Goal: Task Accomplishment & Management: Manage account settings

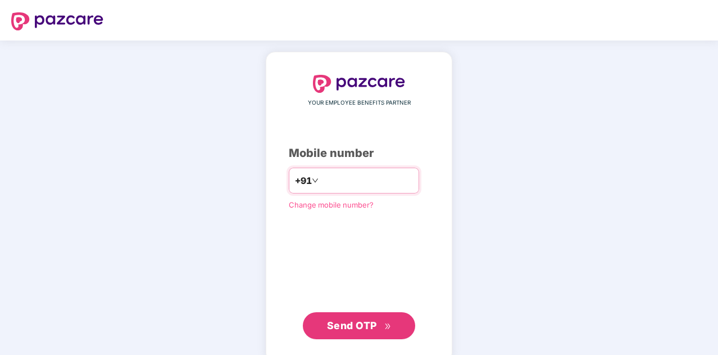
click at [410, 183] on input "number" at bounding box center [367, 180] width 92 height 18
type input "**********"
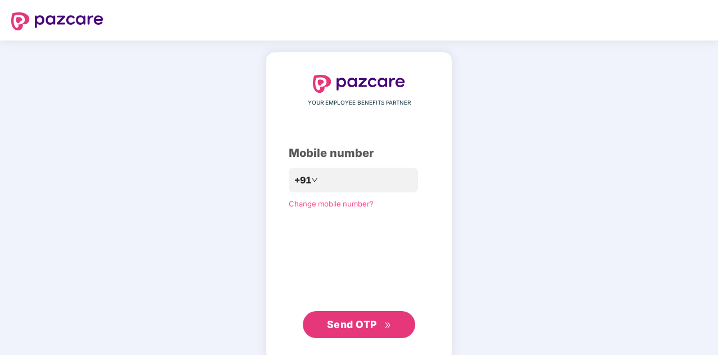
click at [376, 330] on span "Send OTP" at bounding box center [359, 324] width 65 height 16
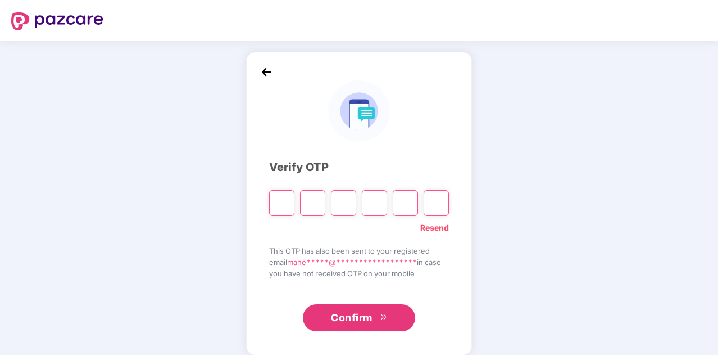
type input "*"
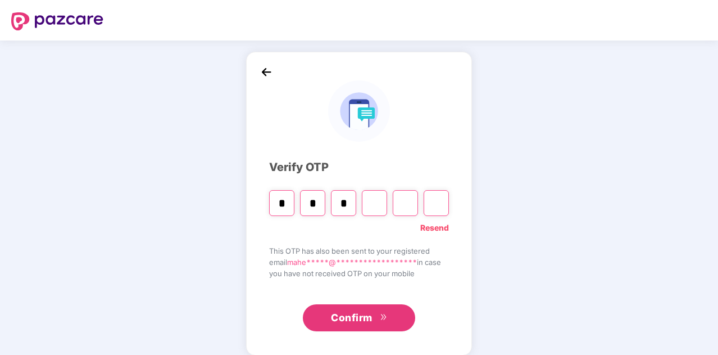
type input "*"
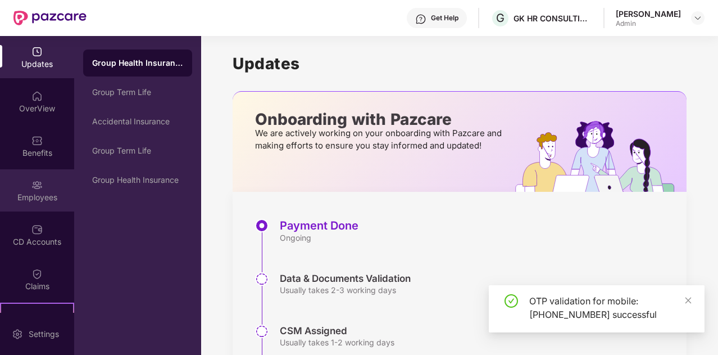
click at [46, 199] on div "Employees" at bounding box center [37, 197] width 74 height 11
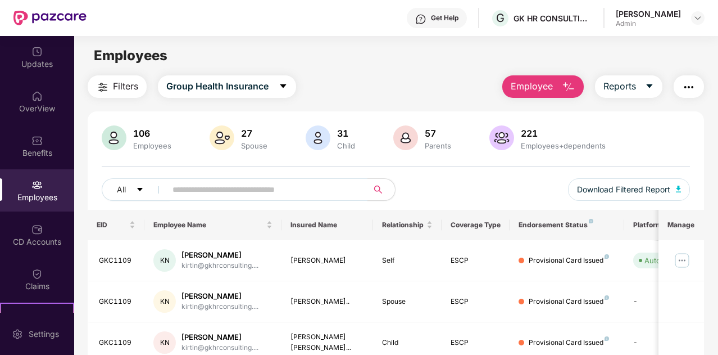
click at [527, 89] on span "Employee" at bounding box center [532, 86] width 42 height 14
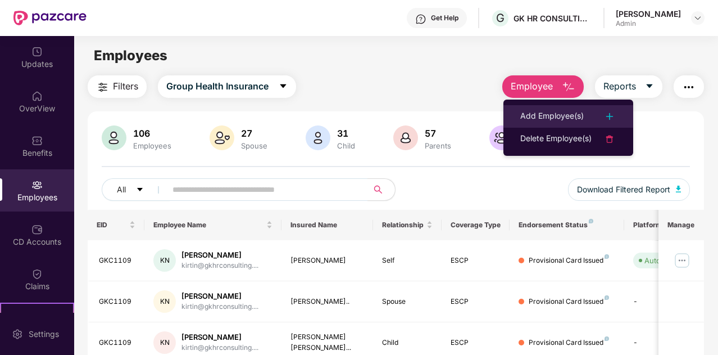
click at [543, 110] on div "Add Employee(s)" at bounding box center [551, 116] width 63 height 13
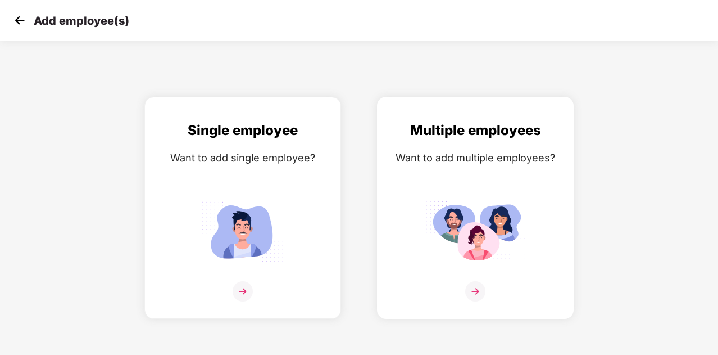
click at [472, 195] on div "Multiple employees Want to add multiple employees?" at bounding box center [475, 218] width 173 height 196
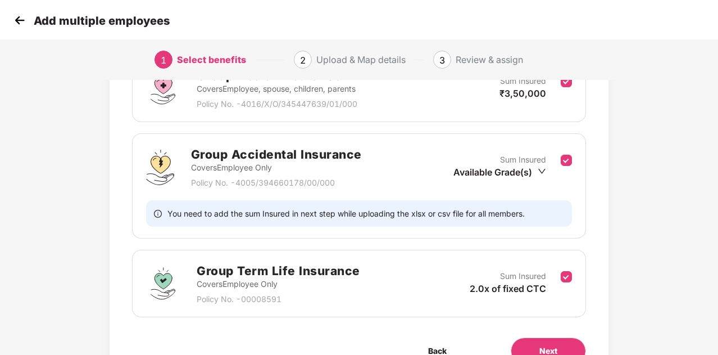
scroll to position [254, 0]
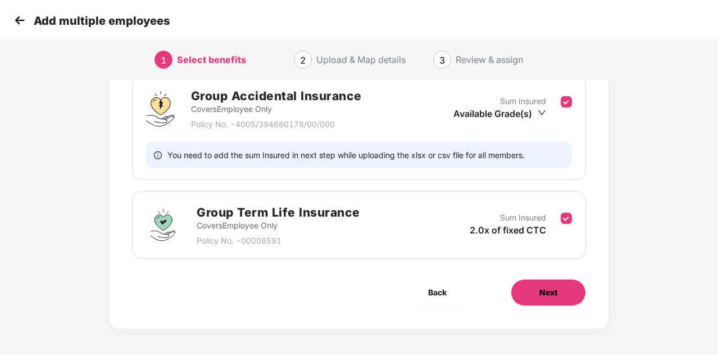
click at [553, 284] on button "Next" at bounding box center [548, 292] width 75 height 27
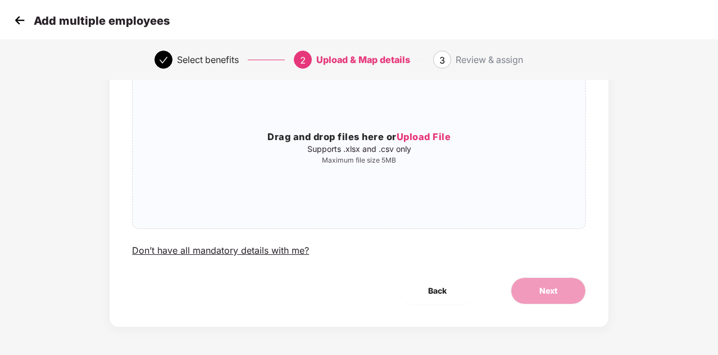
scroll to position [0, 0]
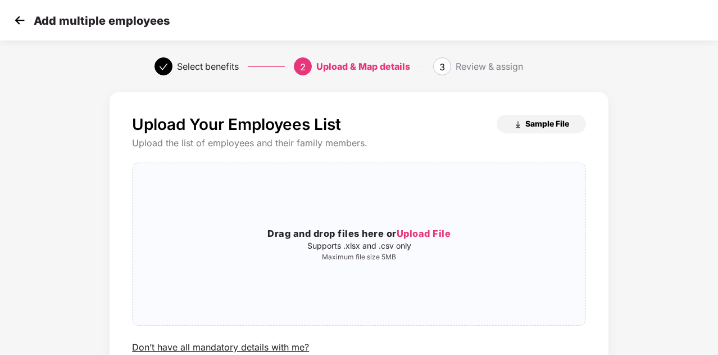
click at [541, 124] on span "Sample File" at bounding box center [547, 123] width 44 height 11
click at [412, 229] on span "Upload File" at bounding box center [424, 233] width 55 height 11
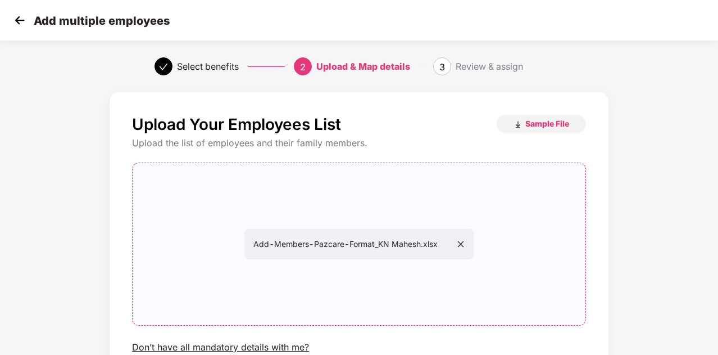
scroll to position [97, 0]
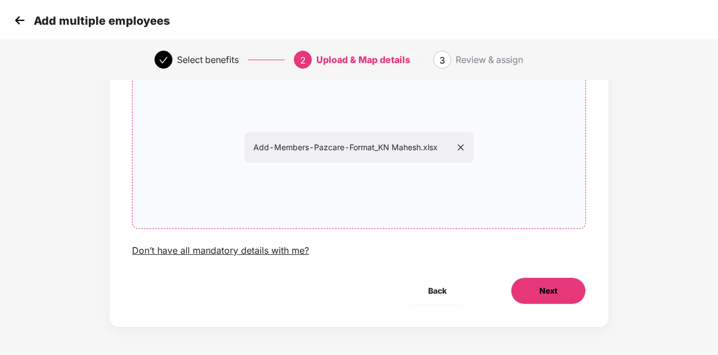
click at [556, 287] on span "Next" at bounding box center [548, 290] width 18 height 12
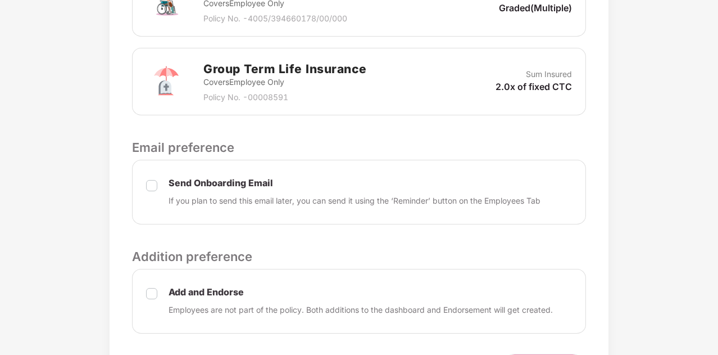
scroll to position [510, 0]
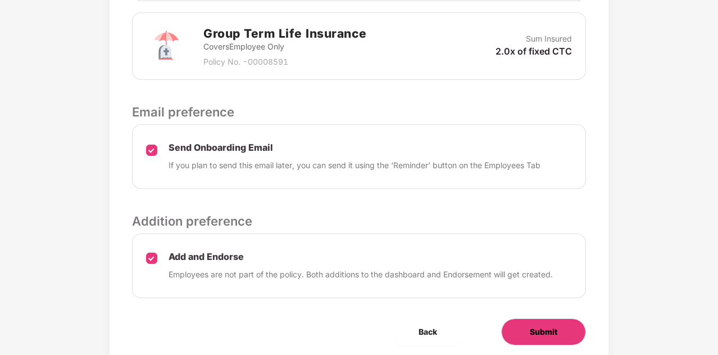
click at [534, 330] on span "Submit" at bounding box center [544, 331] width 28 height 12
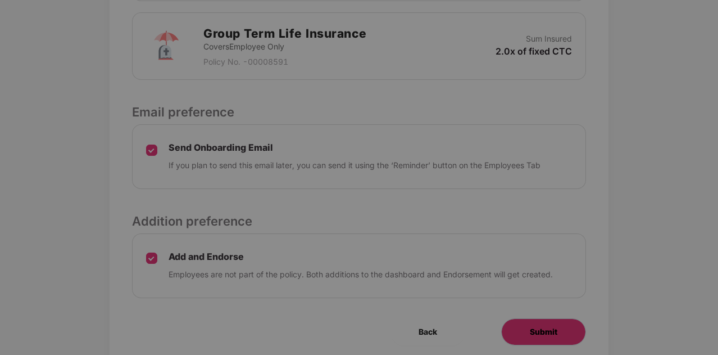
scroll to position [0, 0]
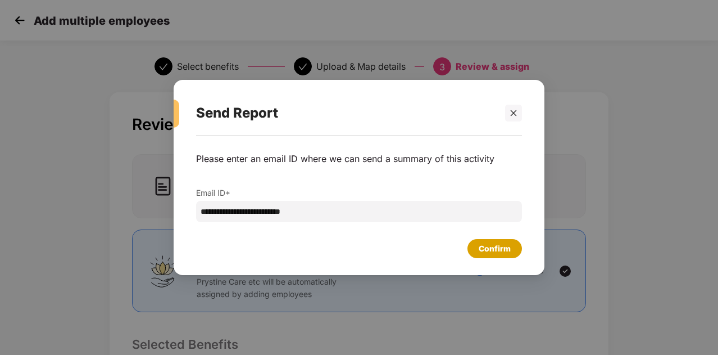
click at [489, 244] on div "Confirm" at bounding box center [495, 248] width 32 height 12
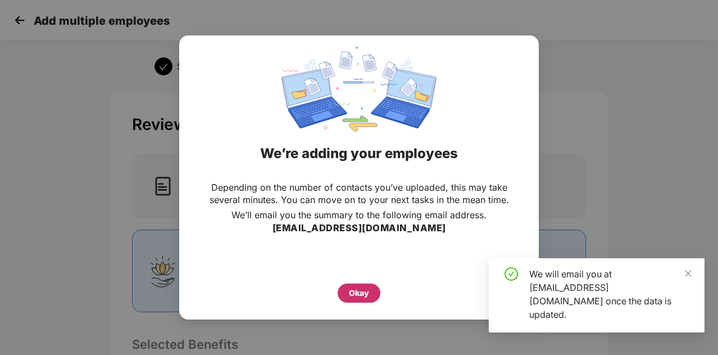
click at [348, 290] on div "Okay" at bounding box center [359, 292] width 43 height 19
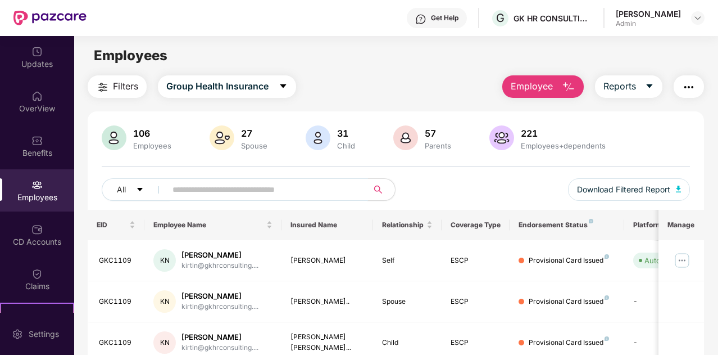
click at [199, 182] on input "text" at bounding box center [263, 189] width 180 height 17
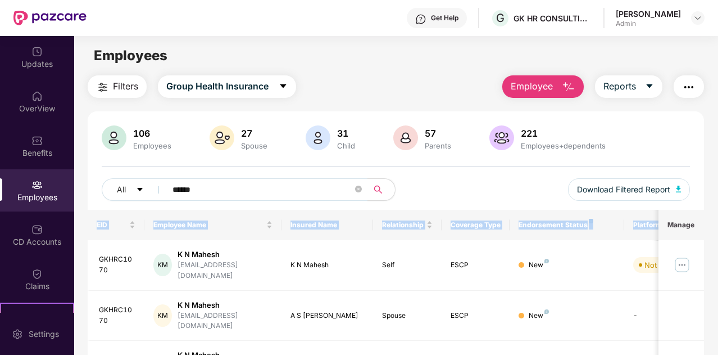
drag, startPoint x: 716, startPoint y: 171, endPoint x: 717, endPoint y: 237, distance: 65.7
click at [717, 237] on div "Updates OverView Benefits Employees CD Accounts Claims Stepathon New Challenge …" at bounding box center [359, 195] width 718 height 319
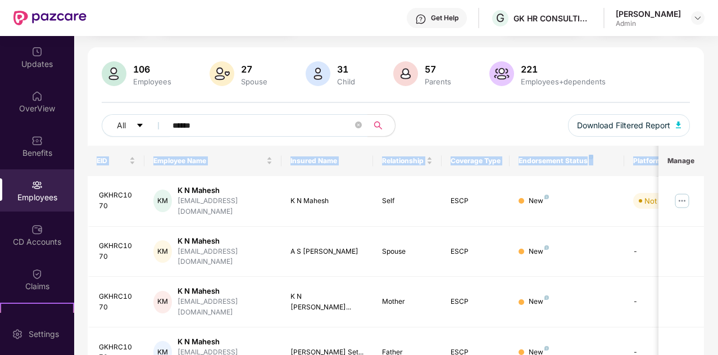
scroll to position [71, 0]
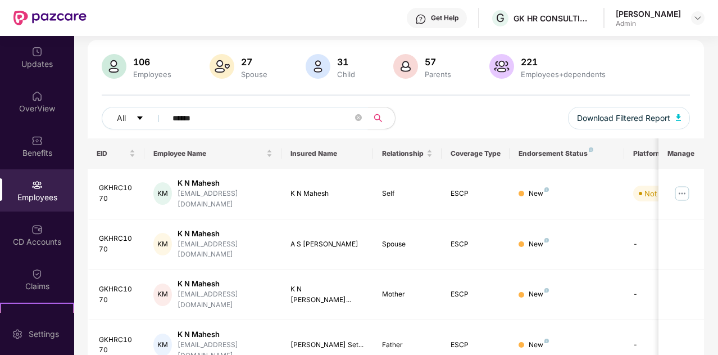
click at [215, 120] on input "******" at bounding box center [263, 118] width 180 height 17
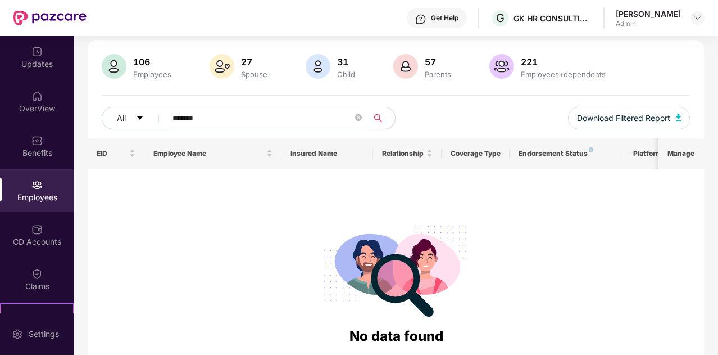
scroll to position [0, 0]
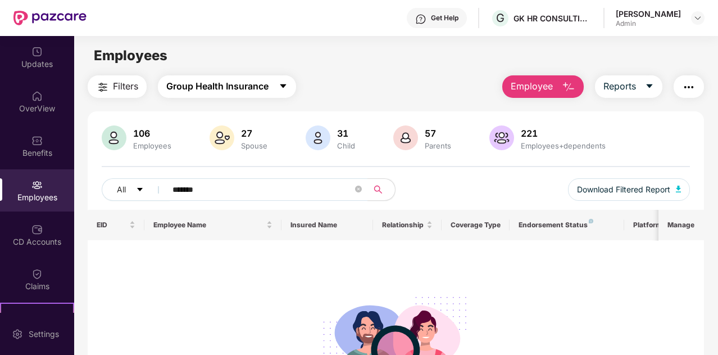
click at [280, 83] on icon "caret-down" at bounding box center [283, 85] width 9 height 9
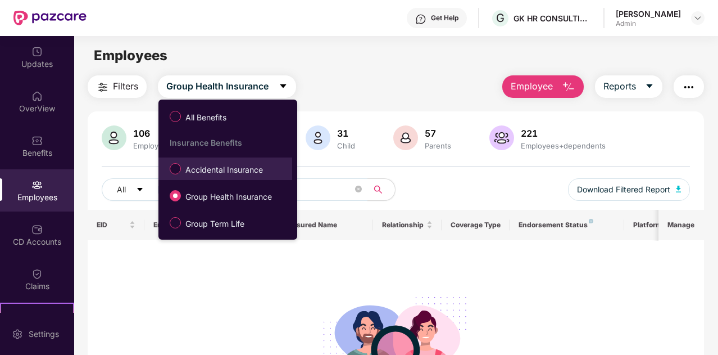
click at [200, 179] on li "Accidental Insurance" at bounding box center [225, 168] width 134 height 22
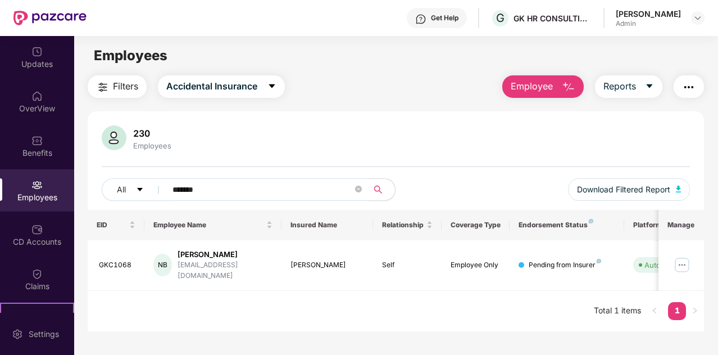
drag, startPoint x: 230, startPoint y: 188, endPoint x: 162, endPoint y: 180, distance: 69.0
click at [162, 180] on span "*******" at bounding box center [263, 189] width 209 height 22
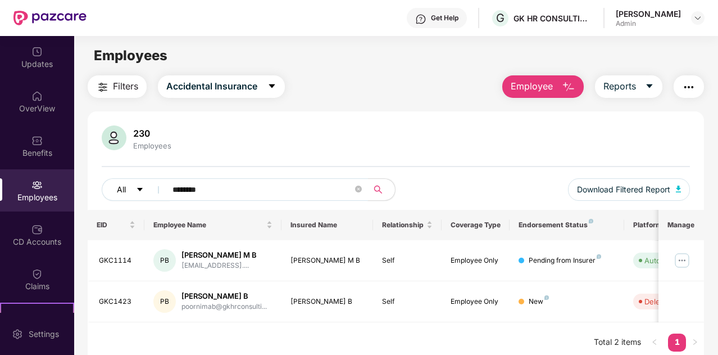
drag, startPoint x: 212, startPoint y: 184, endPoint x: 151, endPoint y: 183, distance: 61.3
click at [151, 183] on div "All ********" at bounding box center [249, 189] width 294 height 22
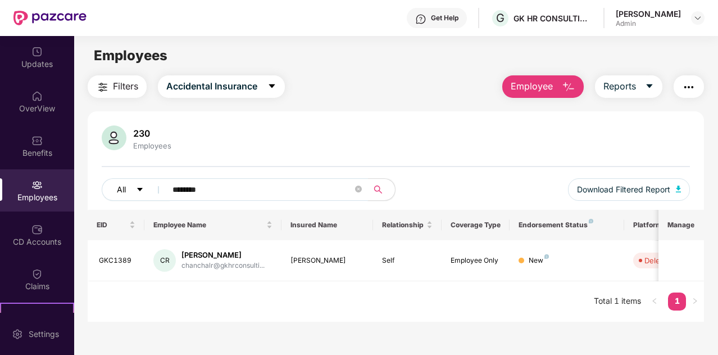
drag, startPoint x: 212, startPoint y: 193, endPoint x: 152, endPoint y: 186, distance: 61.1
click at [152, 186] on div "All ********" at bounding box center [249, 189] width 294 height 22
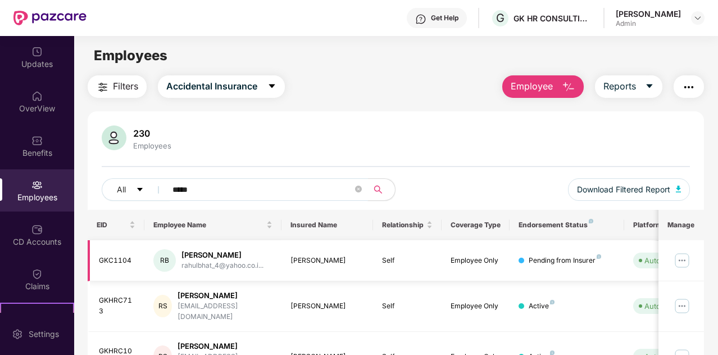
type input "*****"
click at [686, 266] on img at bounding box center [682, 260] width 18 height 18
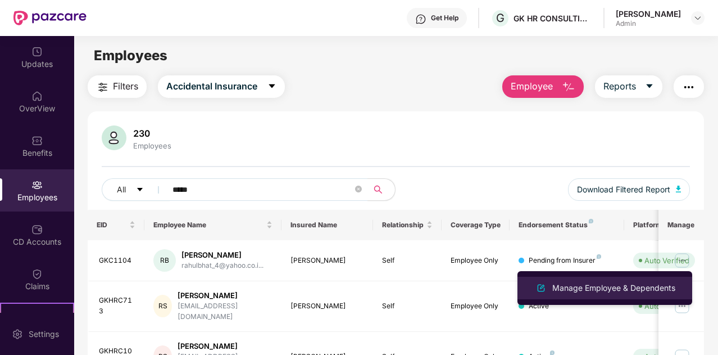
click at [563, 292] on div "Manage Employee & Dependents" at bounding box center [614, 288] width 128 height 12
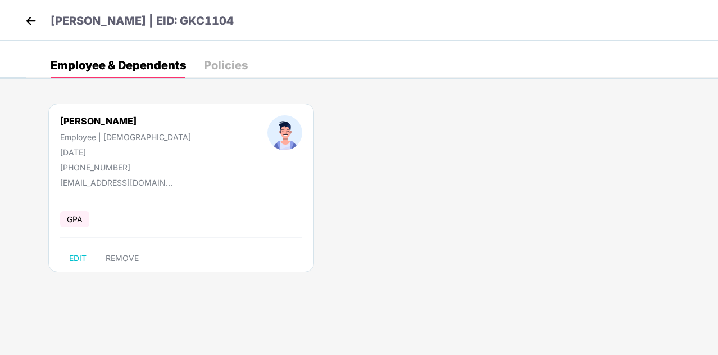
click at [229, 73] on div "Policies" at bounding box center [226, 65] width 44 height 25
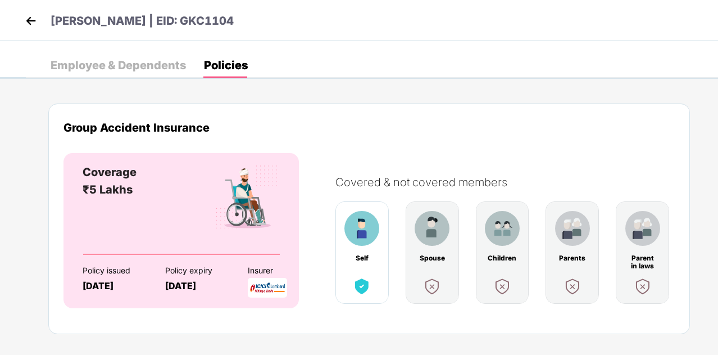
click at [27, 23] on img at bounding box center [30, 20] width 17 height 17
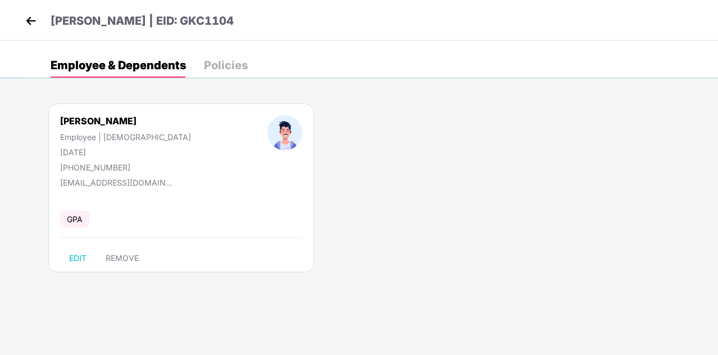
click at [29, 22] on img at bounding box center [30, 20] width 17 height 17
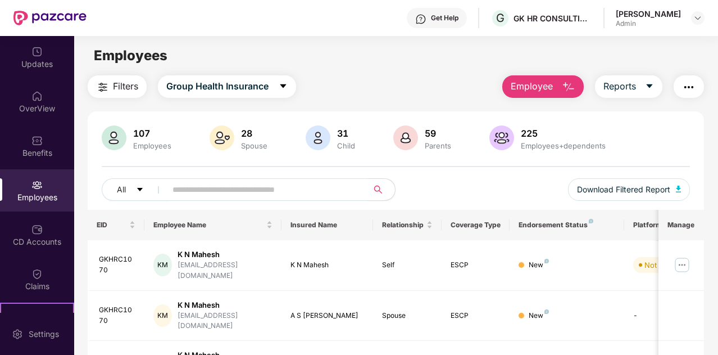
click at [521, 95] on button "Employee" at bounding box center [542, 86] width 81 height 22
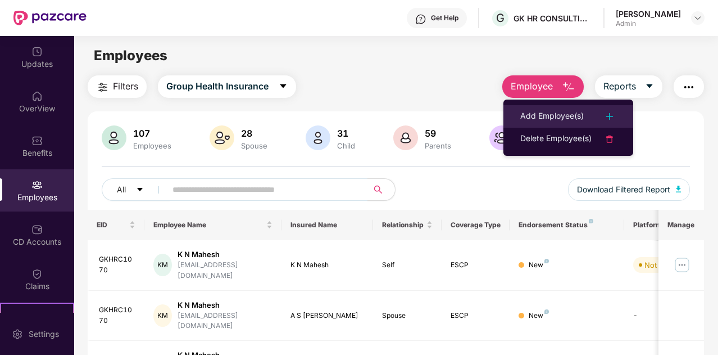
click at [545, 112] on div "Add Employee(s)" at bounding box center [551, 116] width 63 height 13
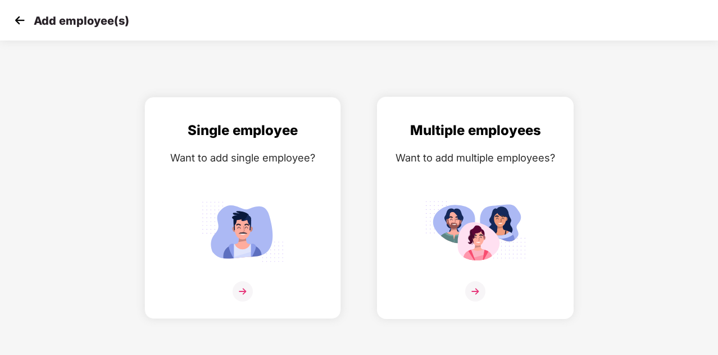
click at [435, 235] on img at bounding box center [475, 231] width 101 height 70
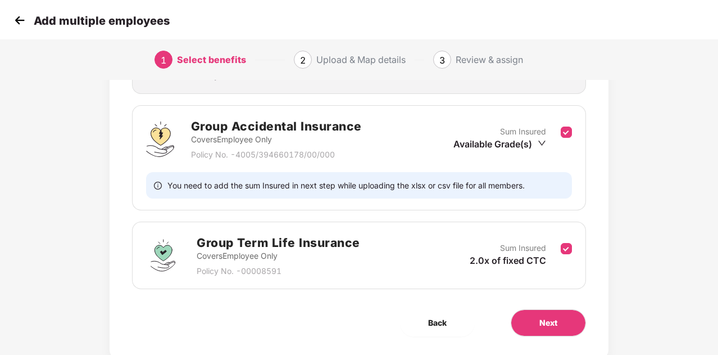
scroll to position [227, 0]
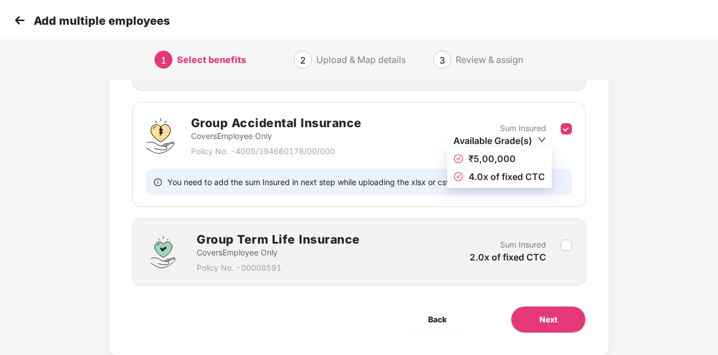
click at [520, 160] on span "₹5,00,000" at bounding box center [499, 158] width 91 height 12
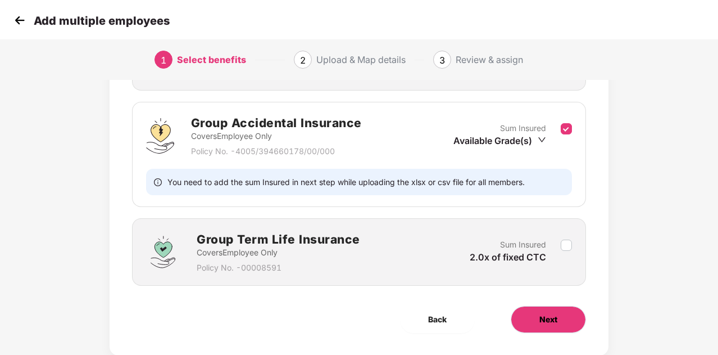
click at [543, 314] on span "Next" at bounding box center [548, 319] width 18 height 12
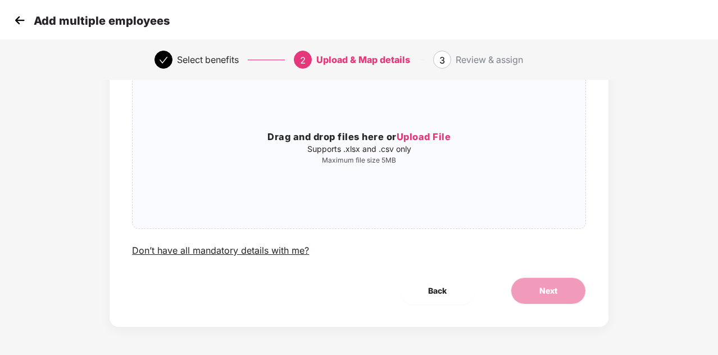
scroll to position [0, 0]
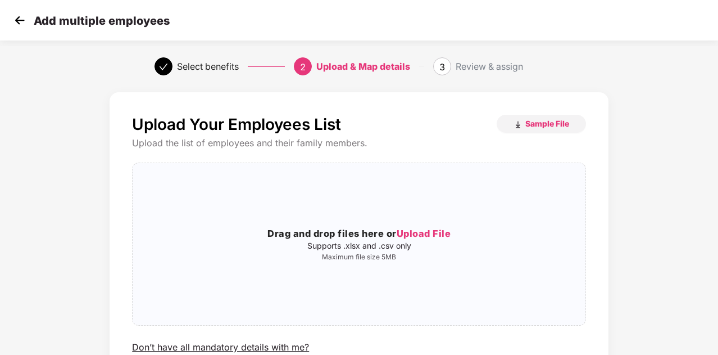
drag, startPoint x: 543, startPoint y: 133, endPoint x: 543, endPoint y: 114, distance: 19.7
click at [543, 114] on div "Upload Your Employees List Sample File Upload the list of employees and their f…" at bounding box center [359, 257] width 499 height 331
click at [543, 127] on span "Sample File" at bounding box center [547, 123] width 44 height 11
click at [697, 115] on div "Upload Your Employees List Sample File Upload the list of employees and their f…" at bounding box center [359, 269] width 718 height 365
click at [435, 231] on span "Upload File" at bounding box center [424, 233] width 55 height 11
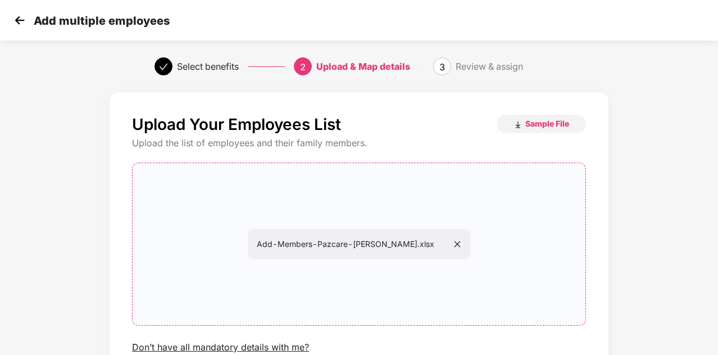
scroll to position [97, 0]
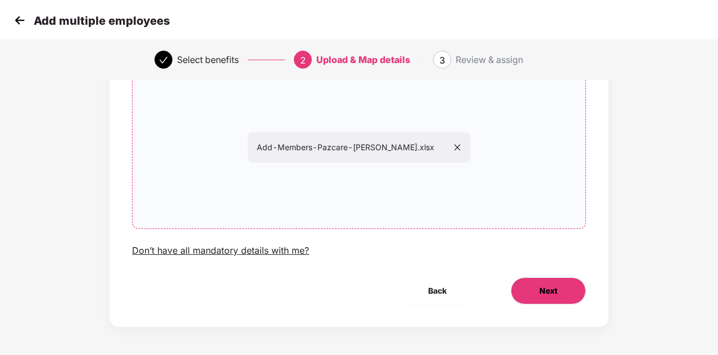
click at [553, 290] on span "Next" at bounding box center [548, 290] width 18 height 12
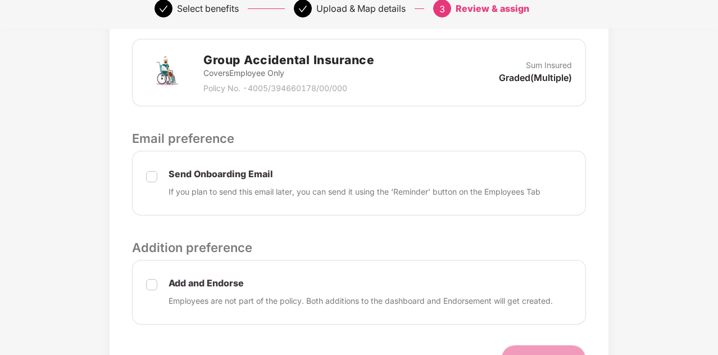
scroll to position [346, 0]
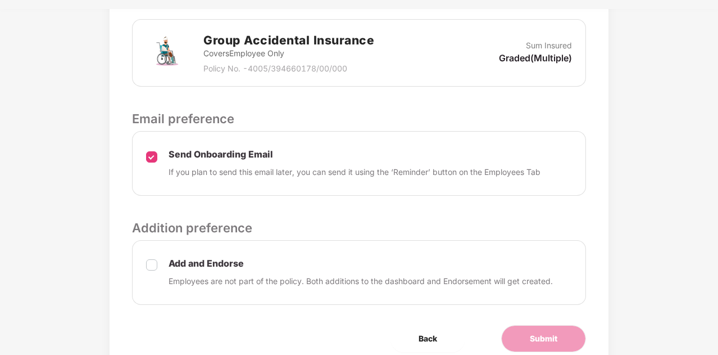
click at [151, 270] on label at bounding box center [151, 272] width 11 height 30
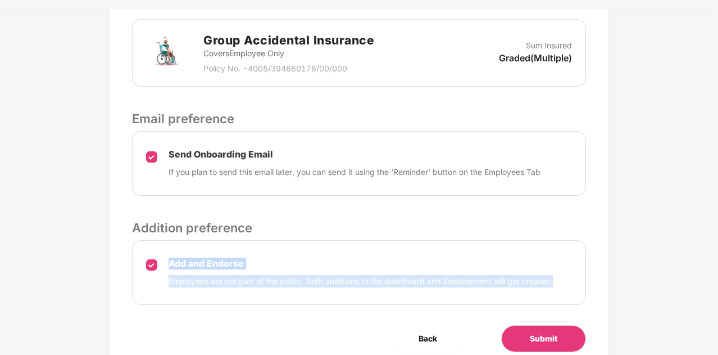
scroll to position [346, 1]
drag, startPoint x: 716, startPoint y: 234, endPoint x: 706, endPoint y: 296, distance: 62.5
click at [706, 296] on div "Review & Assign Benefits Data Mapped Successfully Employee-data.csv Affinity Be…" at bounding box center [359, 71] width 718 height 661
click at [670, 280] on div "Review & Assign Benefits Data Mapped Successfully Employee-data.csv Affinity Be…" at bounding box center [359, 71] width 718 height 661
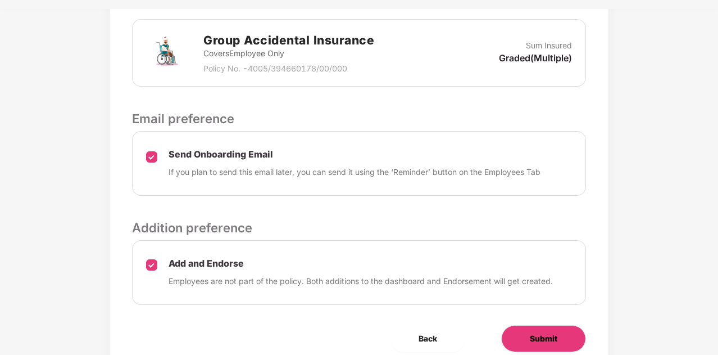
click at [523, 335] on button "Submit" at bounding box center [543, 338] width 85 height 27
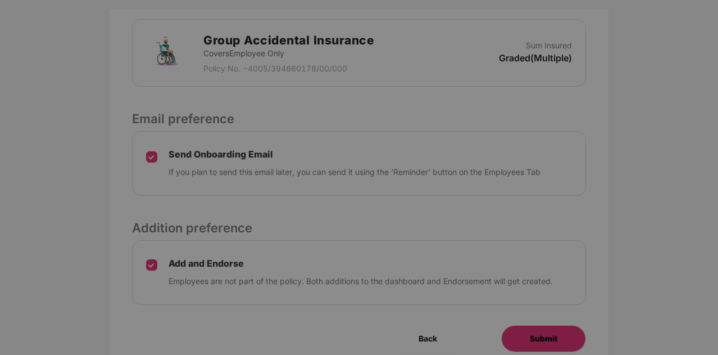
scroll to position [0, 1]
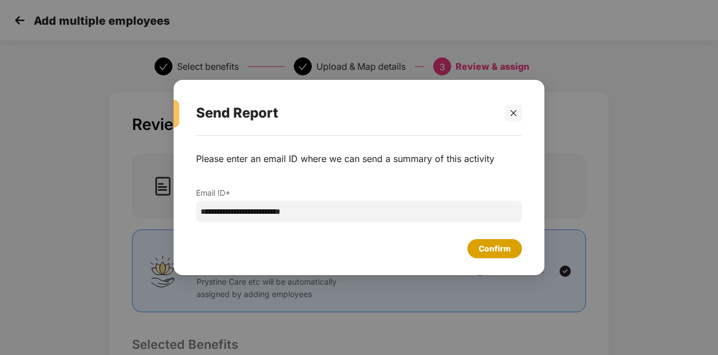
click at [492, 247] on div "Confirm" at bounding box center [495, 248] width 32 height 12
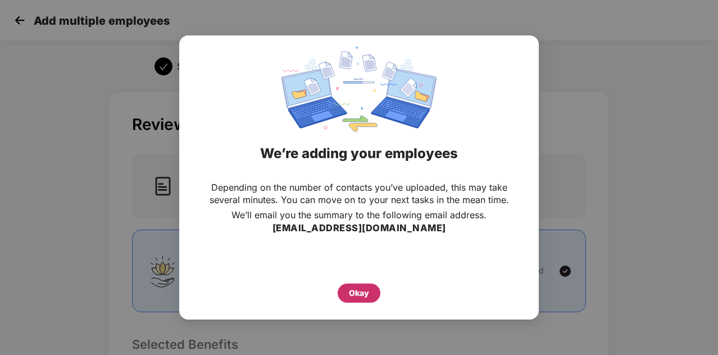
click at [342, 292] on div "Okay" at bounding box center [359, 292] width 43 height 19
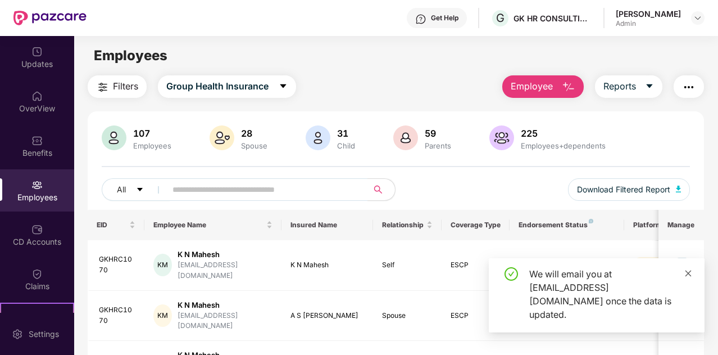
click at [689, 277] on icon "close" at bounding box center [688, 273] width 8 height 8
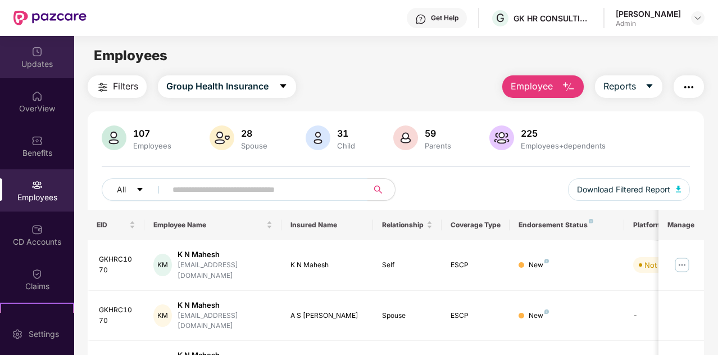
click at [30, 58] on div "Updates" at bounding box center [37, 63] width 74 height 11
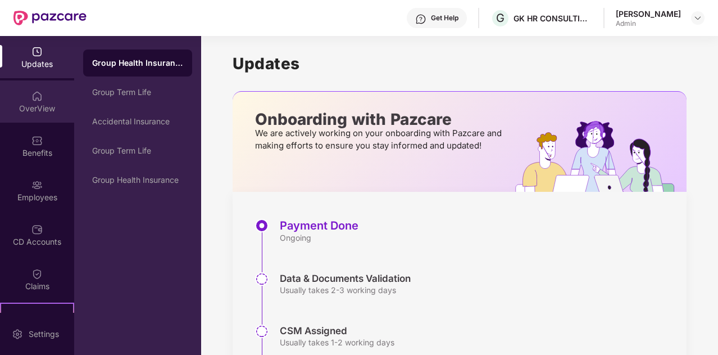
click at [34, 103] on div "OverView" at bounding box center [37, 108] width 74 height 11
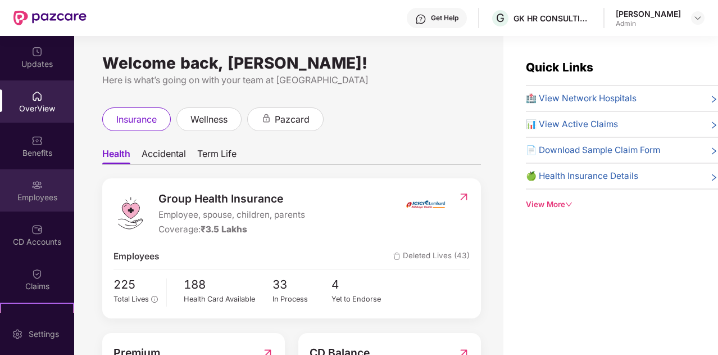
click at [39, 202] on div "Employees" at bounding box center [37, 197] width 74 height 11
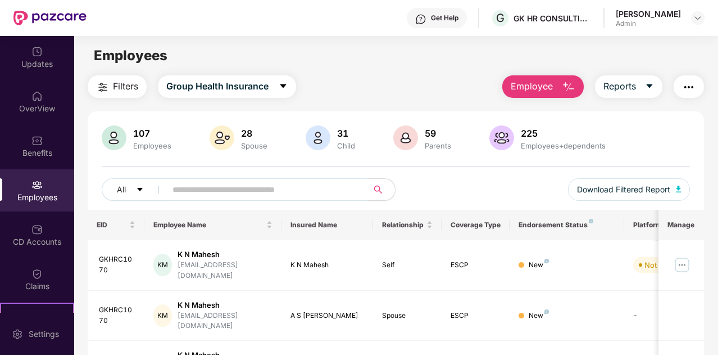
click at [220, 195] on input "text" at bounding box center [263, 189] width 180 height 17
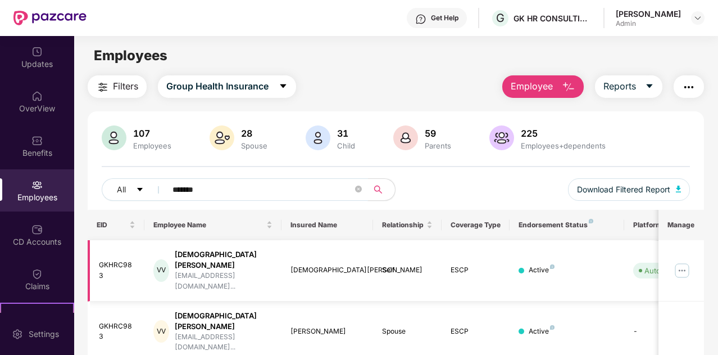
type input "*******"
click at [683, 261] on img at bounding box center [682, 270] width 18 height 18
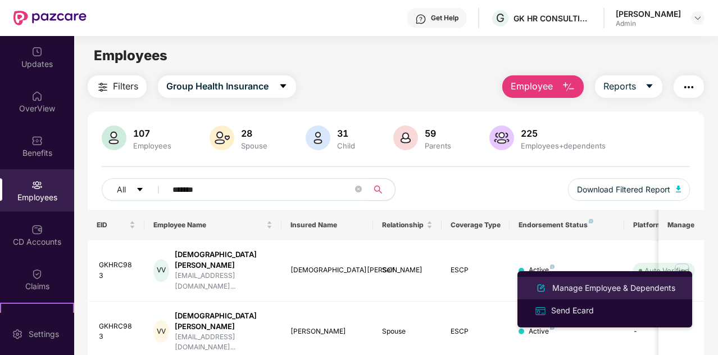
click at [610, 283] on div "Manage Employee & Dependents" at bounding box center [614, 288] width 128 height 12
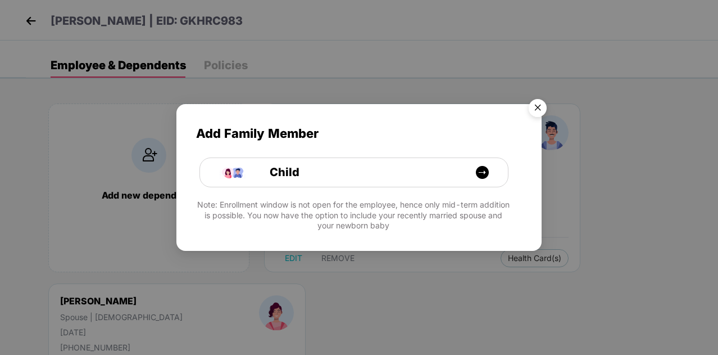
click at [538, 107] on img "Close" at bounding box center [537, 109] width 31 height 31
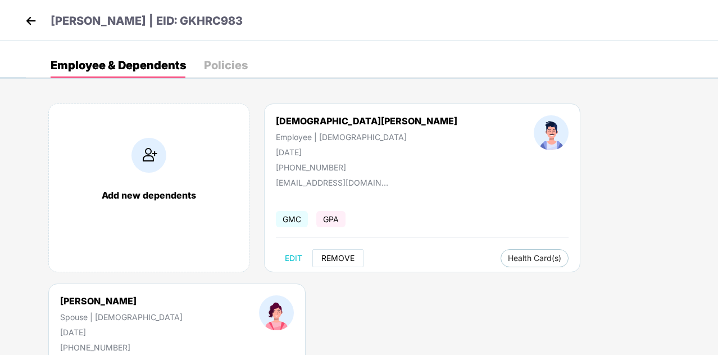
click at [338, 260] on span "REMOVE" at bounding box center [337, 257] width 33 height 9
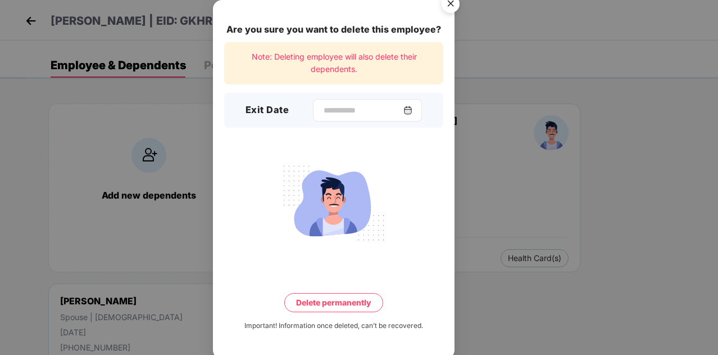
click at [410, 111] on img at bounding box center [407, 110] width 9 height 9
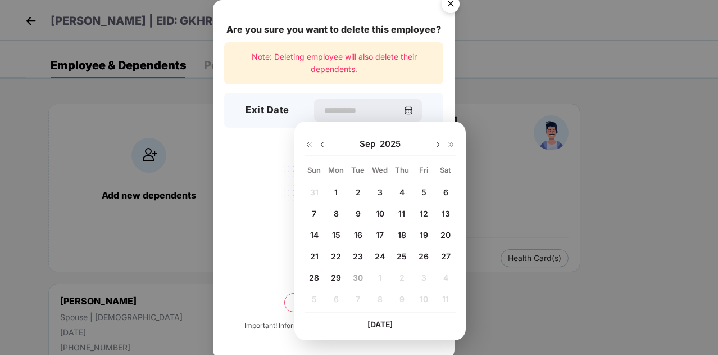
click at [310, 278] on span "28" at bounding box center [314, 278] width 10 height 10
type input "**********"
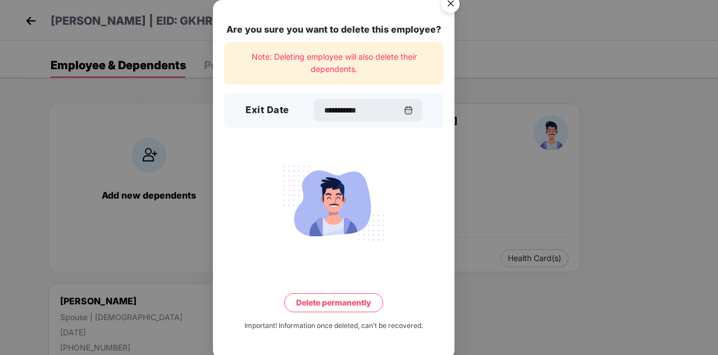
click at [317, 303] on button "Delete permanently" at bounding box center [333, 302] width 99 height 19
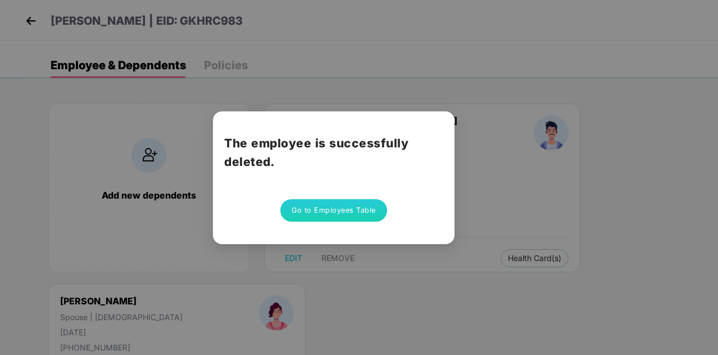
click at [337, 207] on button "Go to Employees Table" at bounding box center [333, 210] width 107 height 22
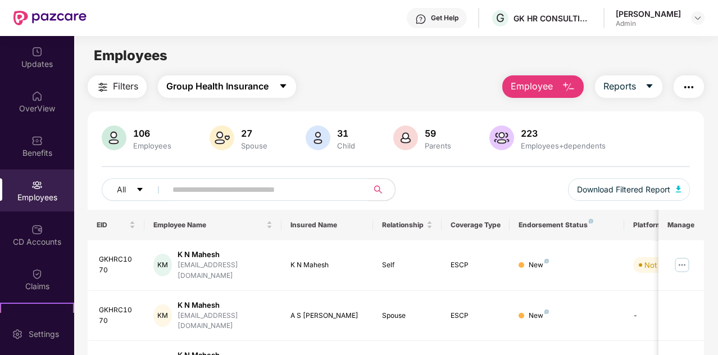
click at [283, 82] on icon "caret-down" at bounding box center [283, 85] width 9 height 9
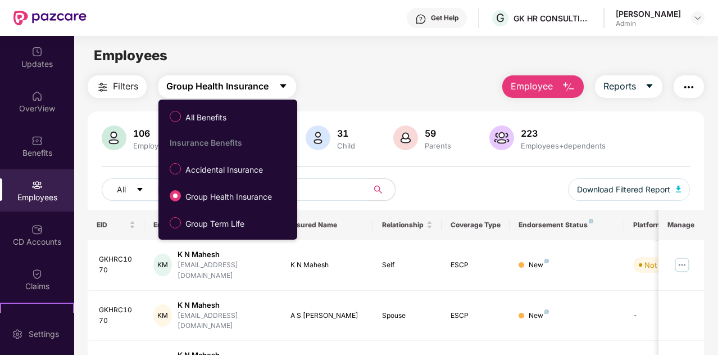
click at [283, 82] on icon "caret-down" at bounding box center [283, 85] width 9 height 9
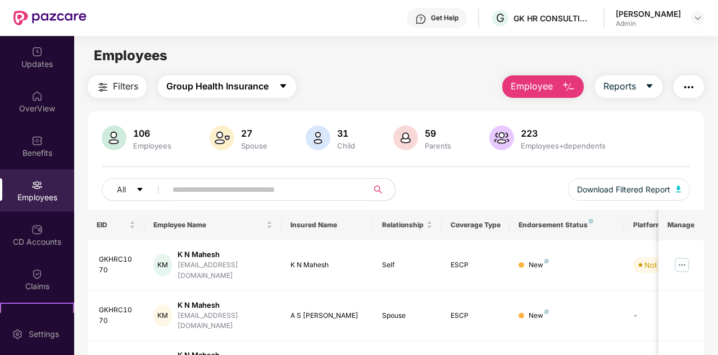
click at [282, 83] on icon "caret-down" at bounding box center [283, 85] width 9 height 9
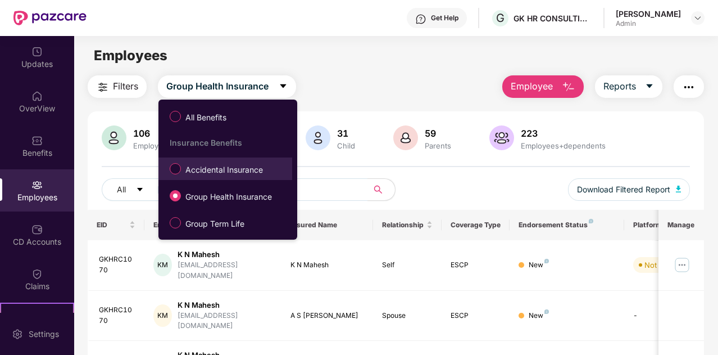
click at [232, 176] on label "Accidental Insurance" at bounding box center [218, 168] width 109 height 19
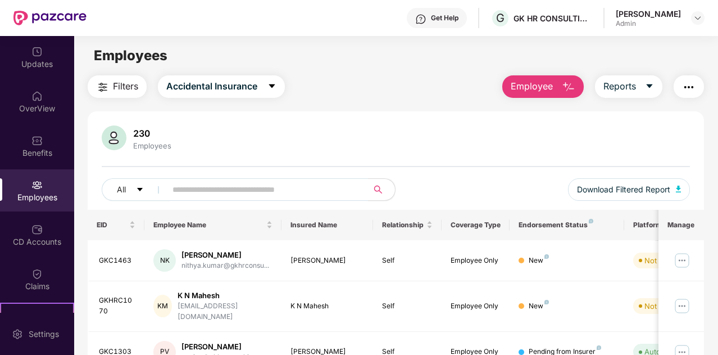
click at [231, 189] on input "text" at bounding box center [263, 189] width 180 height 17
type input "*****"
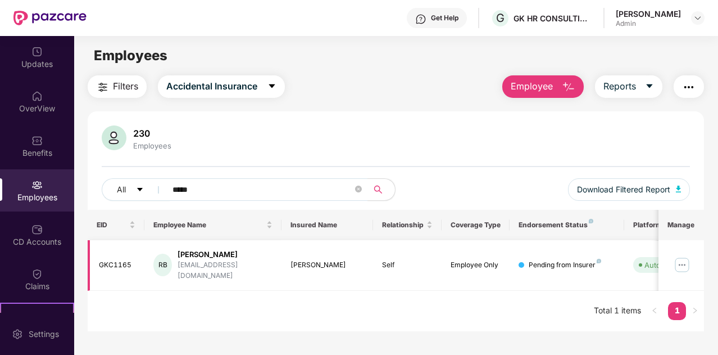
click at [686, 258] on img at bounding box center [682, 265] width 18 height 18
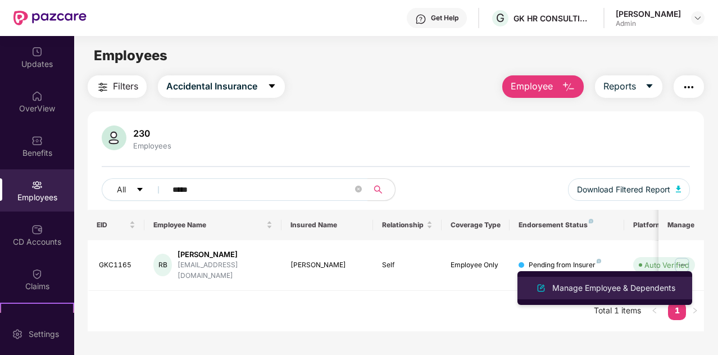
click at [605, 286] on div "Manage Employee & Dependents" at bounding box center [614, 288] width 128 height 12
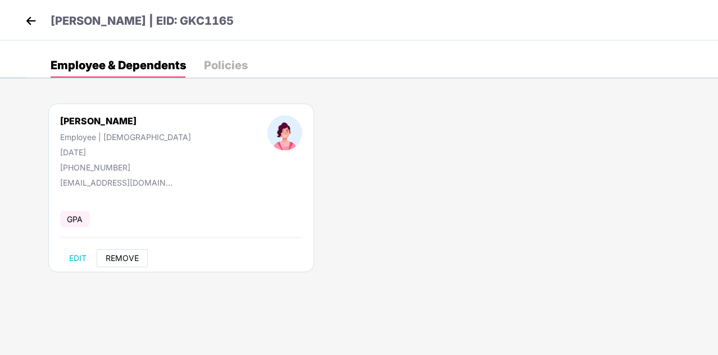
click at [119, 260] on span "REMOVE" at bounding box center [122, 257] width 33 height 9
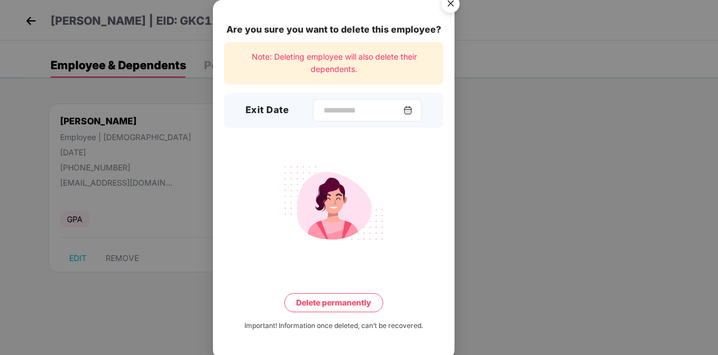
click at [409, 108] on img at bounding box center [407, 110] width 9 height 9
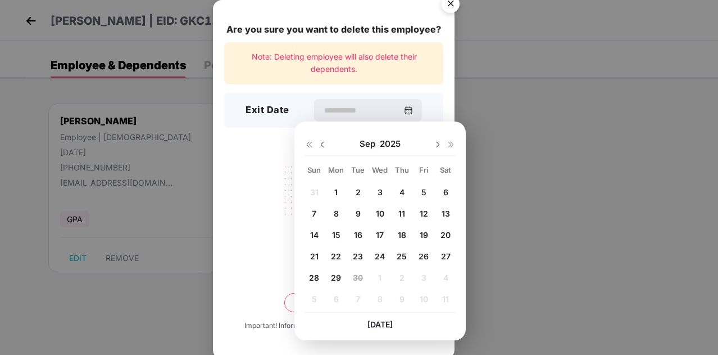
click at [403, 191] on span "4" at bounding box center [402, 192] width 5 height 10
type input "**********"
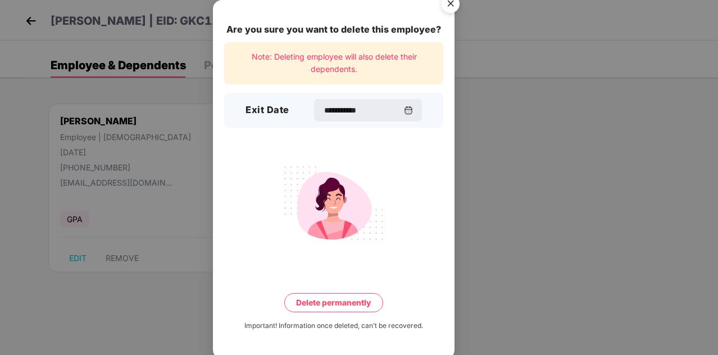
click at [324, 307] on button "Delete permanently" at bounding box center [333, 302] width 99 height 19
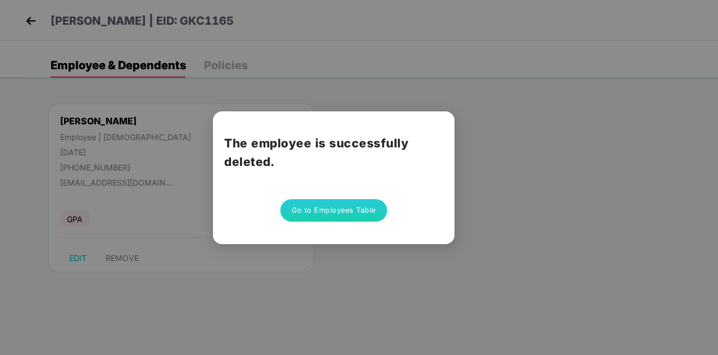
click at [326, 207] on button "Go to Employees Table" at bounding box center [333, 210] width 107 height 22
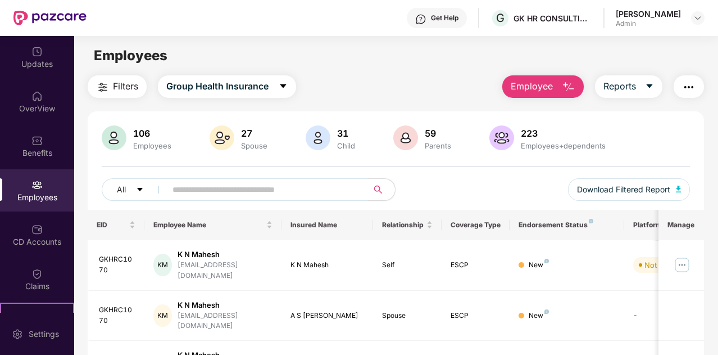
click at [325, 195] on input "text" at bounding box center [263, 189] width 180 height 17
click at [289, 88] on button "Group Health Insurance" at bounding box center [227, 86] width 138 height 22
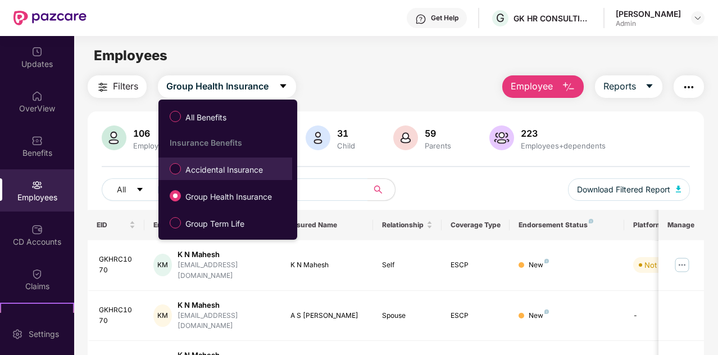
click at [204, 173] on span "Accidental Insurance" at bounding box center [224, 170] width 87 height 12
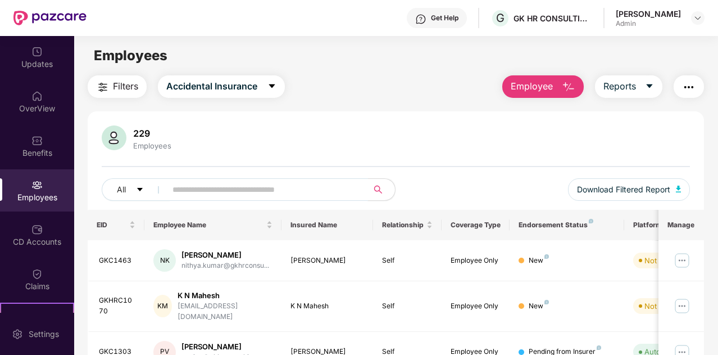
click at [223, 192] on input "text" at bounding box center [263, 189] width 180 height 17
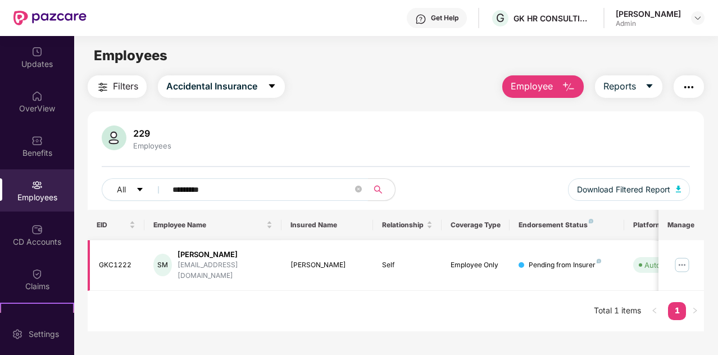
type input "*********"
click at [684, 259] on img at bounding box center [682, 265] width 18 height 18
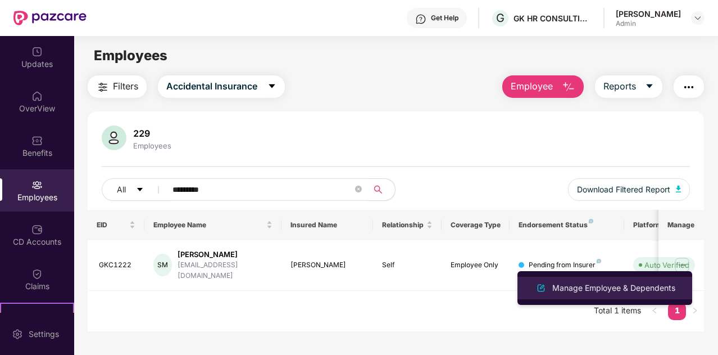
click at [588, 288] on div "Manage Employee & Dependents" at bounding box center [614, 288] width 128 height 12
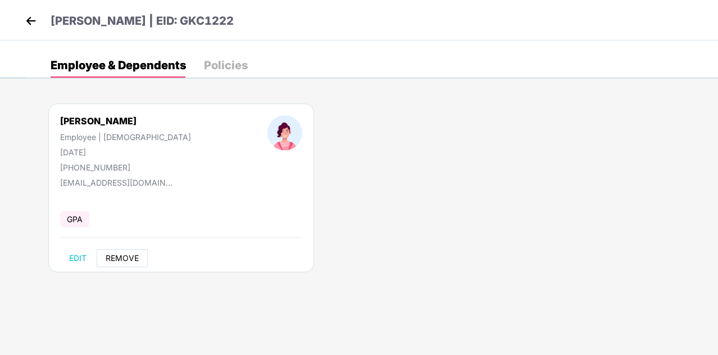
click at [124, 264] on button "REMOVE" at bounding box center [122, 258] width 51 height 18
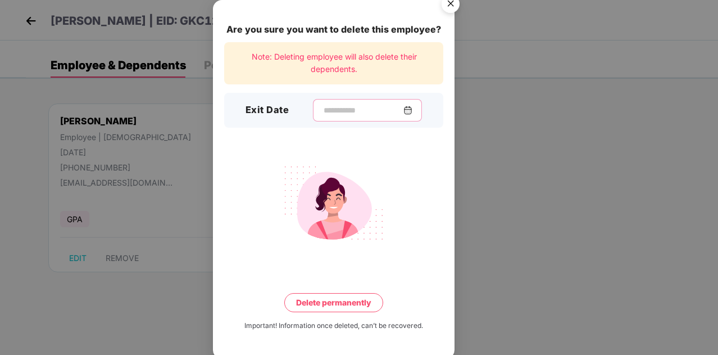
click at [393, 114] on input at bounding box center [363, 111] width 81 height 12
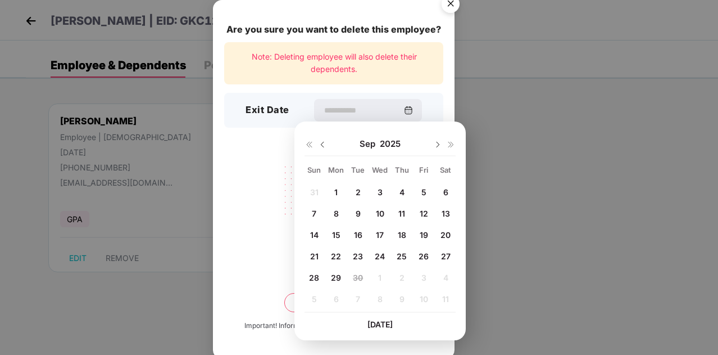
click at [323, 143] on img at bounding box center [322, 144] width 9 height 9
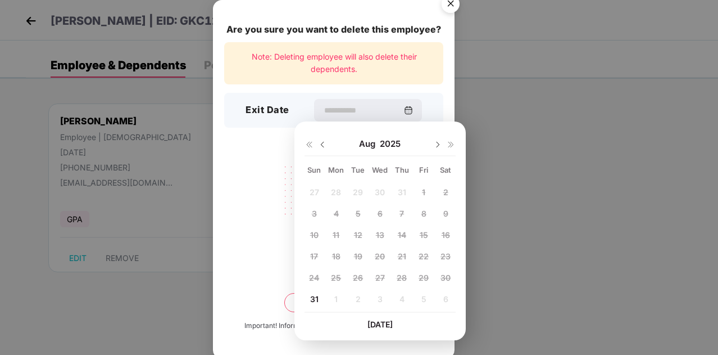
click at [312, 301] on span "31" at bounding box center [314, 299] width 8 height 10
type input "**********"
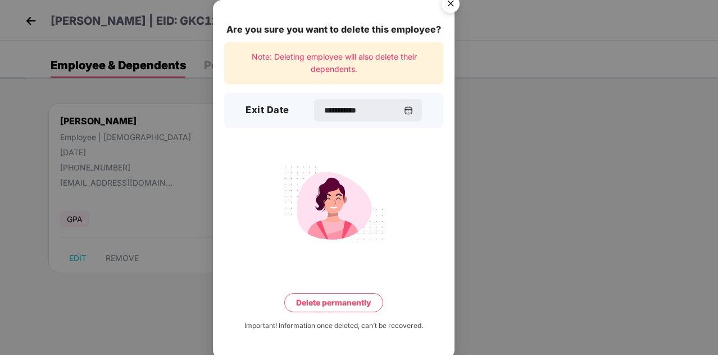
click at [341, 301] on button "Delete permanently" at bounding box center [333, 302] width 99 height 19
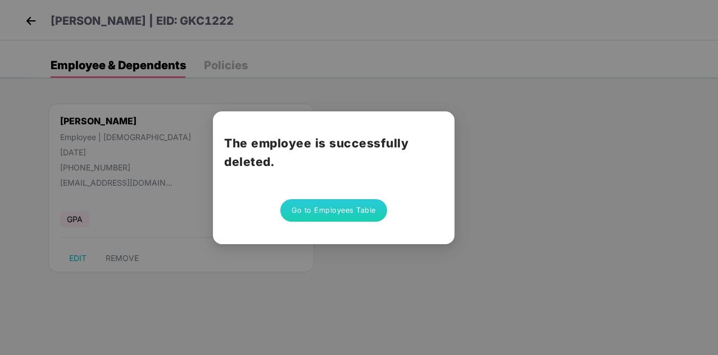
click at [330, 216] on button "Go to Employees Table" at bounding box center [333, 210] width 107 height 22
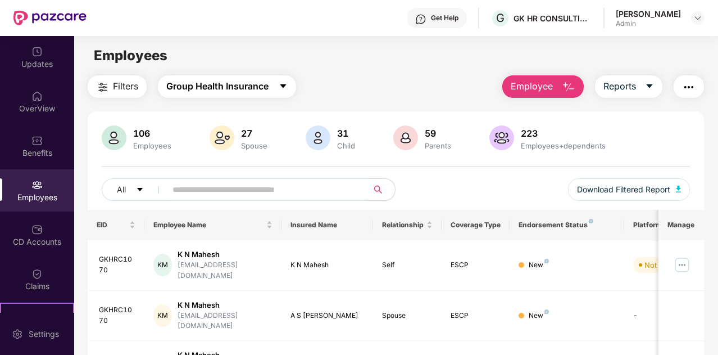
click at [284, 80] on button "Group Health Insurance" at bounding box center [227, 86] width 138 height 22
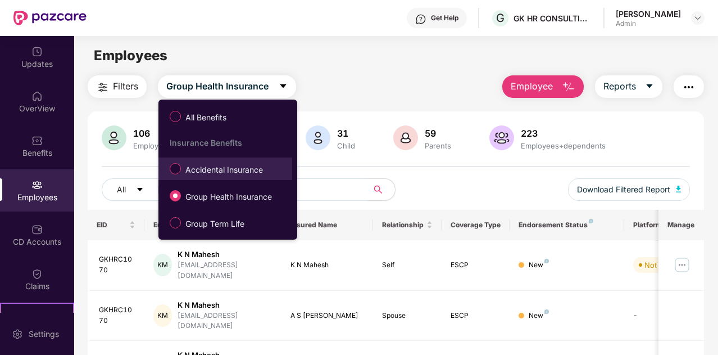
click at [239, 166] on span "Accidental Insurance" at bounding box center [224, 170] width 87 height 12
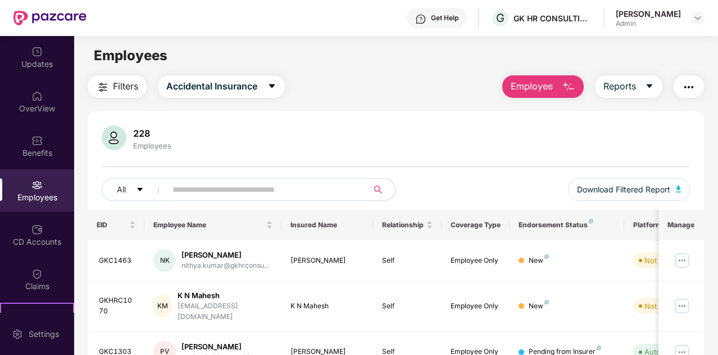
click at [262, 197] on input "text" at bounding box center [263, 189] width 180 height 17
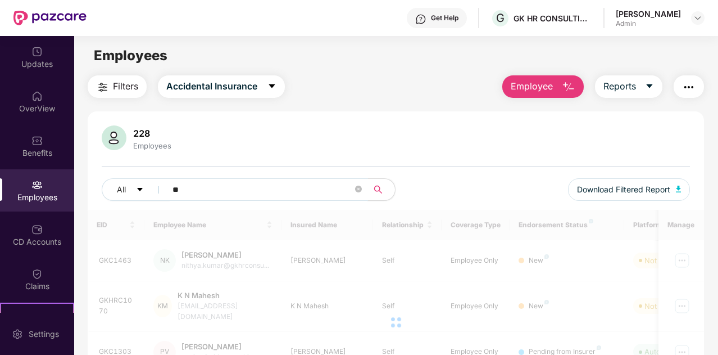
type input "*"
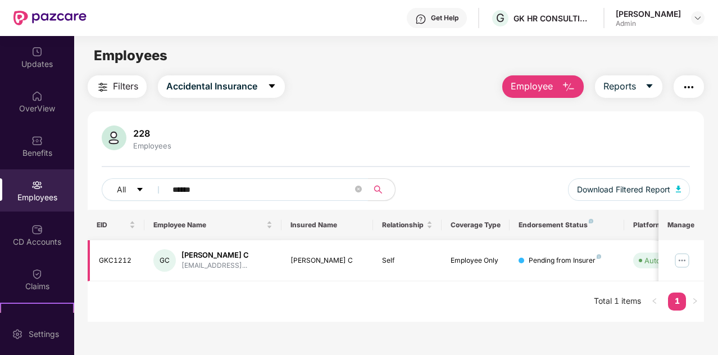
type input "******"
click at [686, 257] on img at bounding box center [682, 260] width 18 height 18
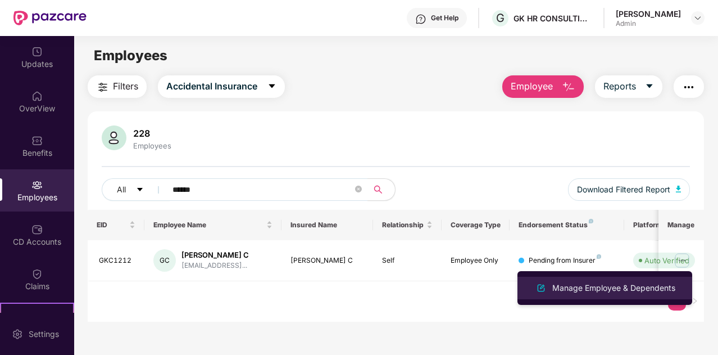
click at [622, 285] on div "Manage Employee & Dependents" at bounding box center [614, 288] width 128 height 12
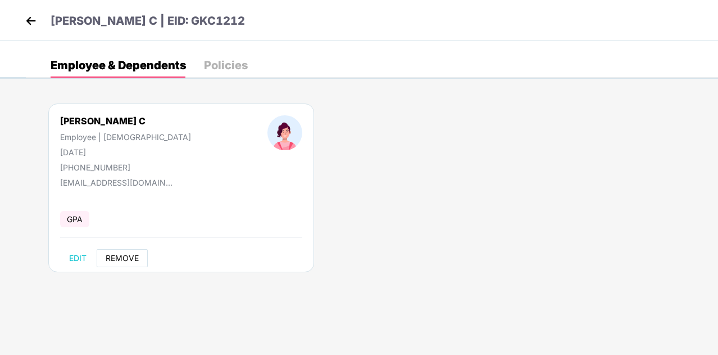
click at [116, 249] on button "REMOVE" at bounding box center [122, 258] width 51 height 18
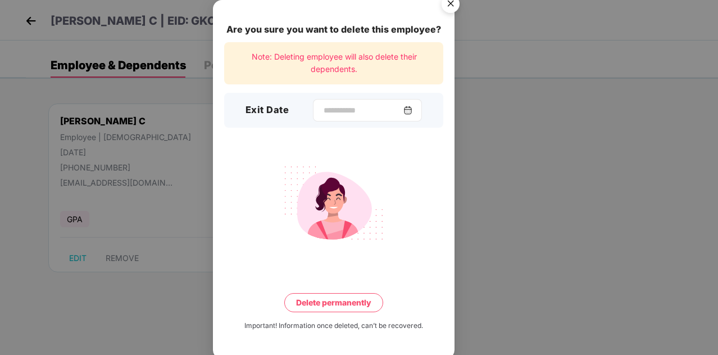
click at [416, 115] on div at bounding box center [367, 110] width 109 height 22
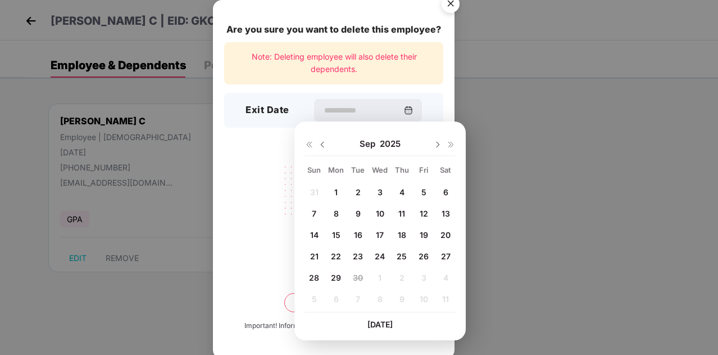
click at [356, 196] on div "2" at bounding box center [358, 191] width 17 height 17
type input "**********"
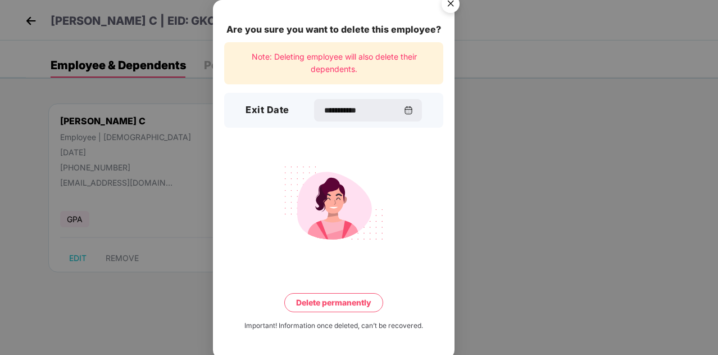
click at [332, 301] on button "Delete permanently" at bounding box center [333, 302] width 99 height 19
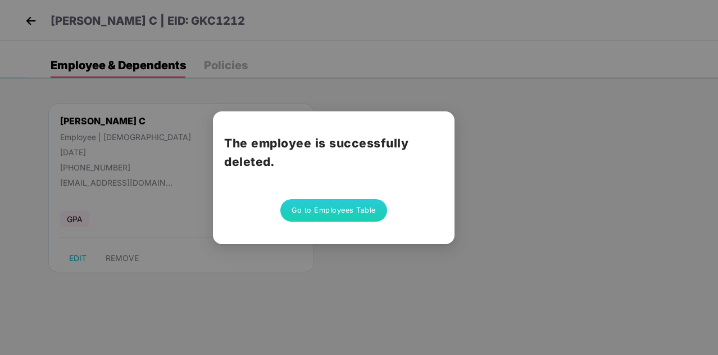
click at [337, 205] on button "Go to Employees Table" at bounding box center [333, 210] width 107 height 22
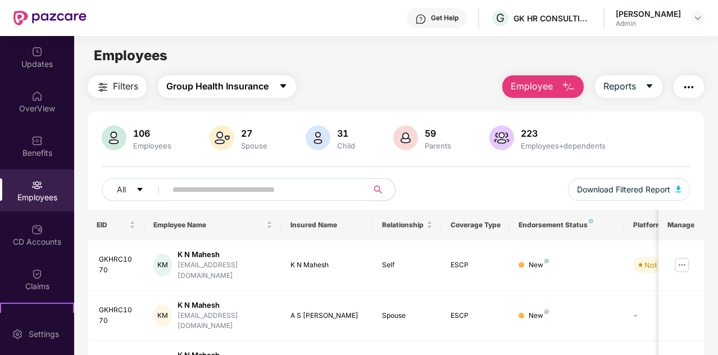
click at [278, 88] on button "Group Health Insurance" at bounding box center [227, 86] width 138 height 22
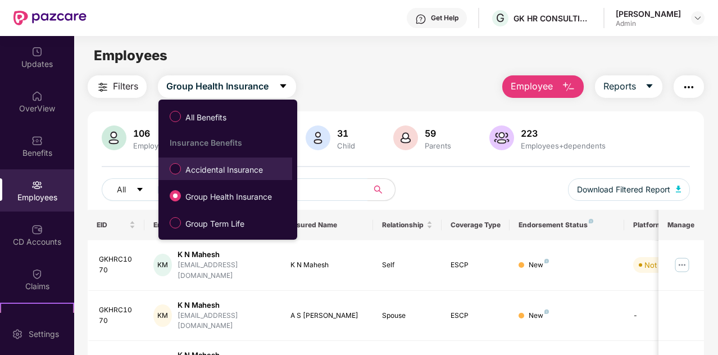
click at [228, 170] on span "Accidental Insurance" at bounding box center [224, 170] width 87 height 12
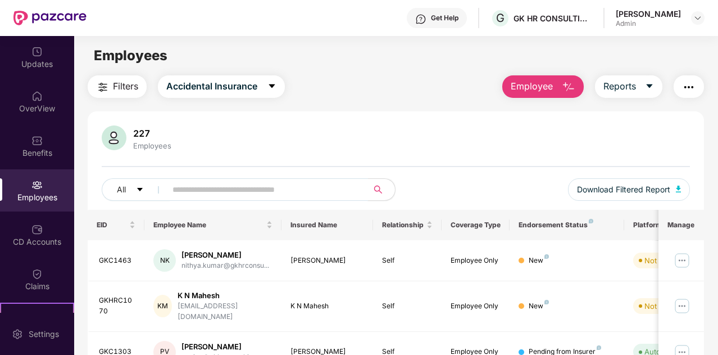
click at [285, 188] on input "text" at bounding box center [263, 189] width 180 height 17
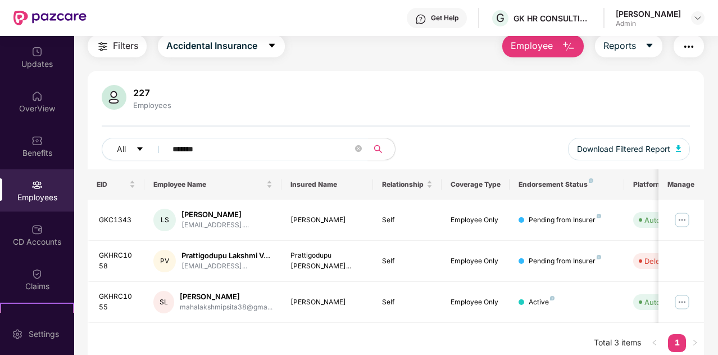
scroll to position [10, 0]
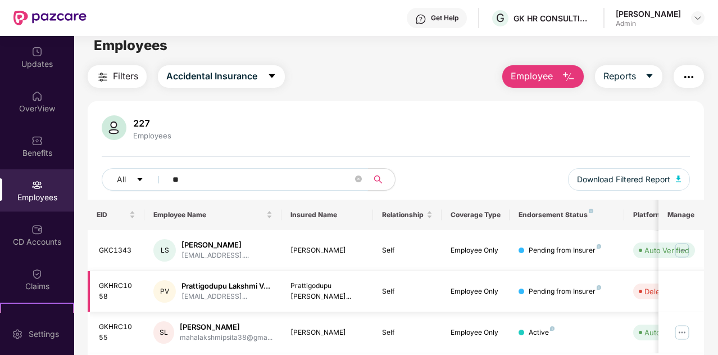
type input "*"
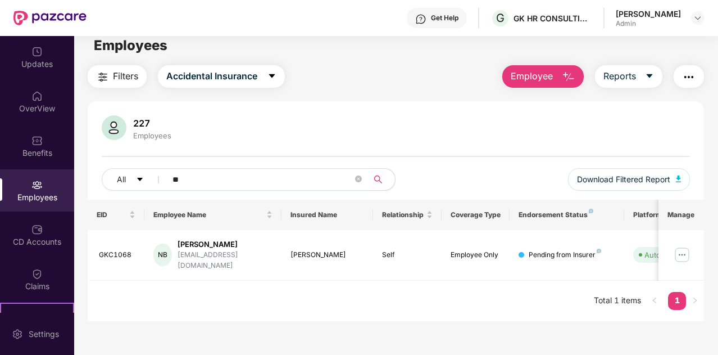
type input "*"
